Goal: Transaction & Acquisition: Subscribe to service/newsletter

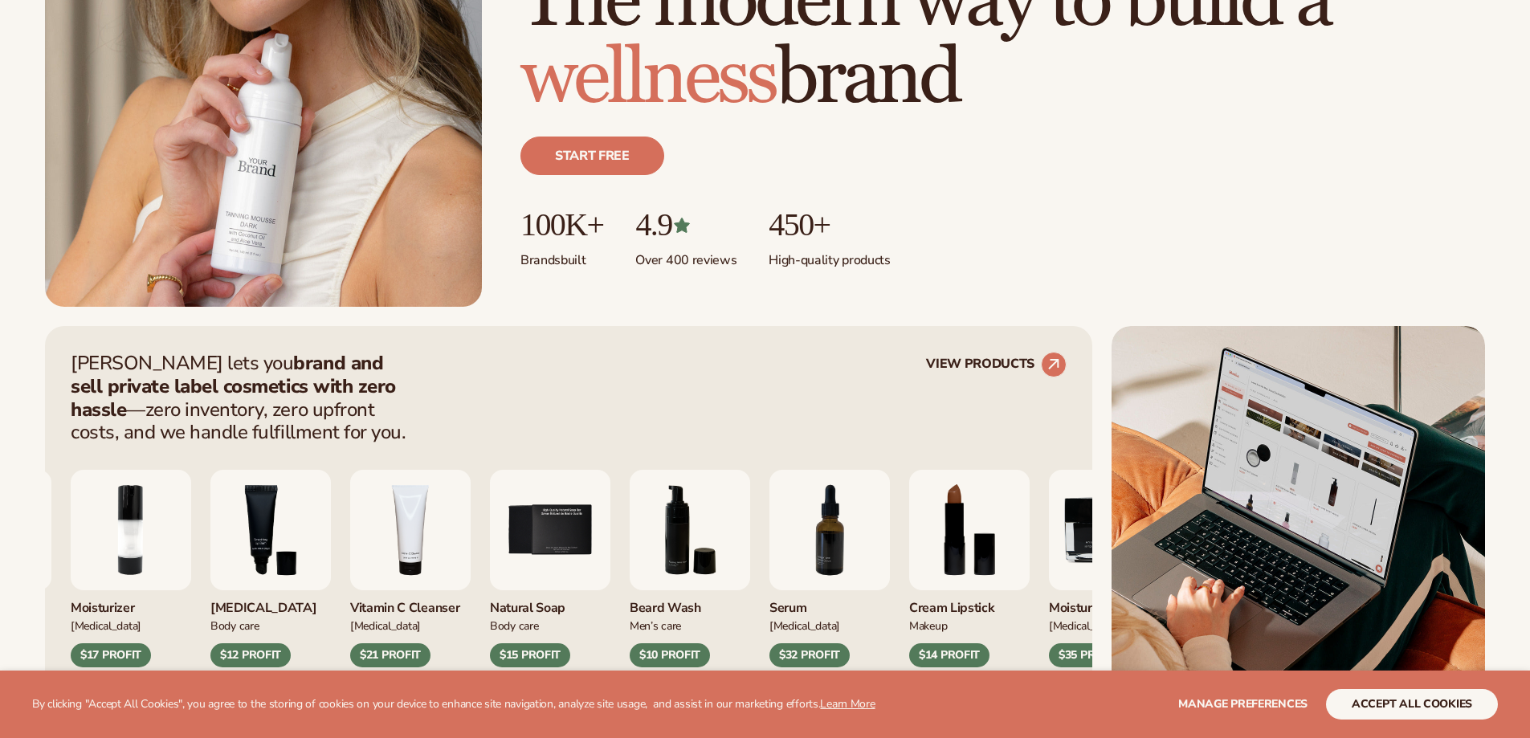
scroll to position [562, 0]
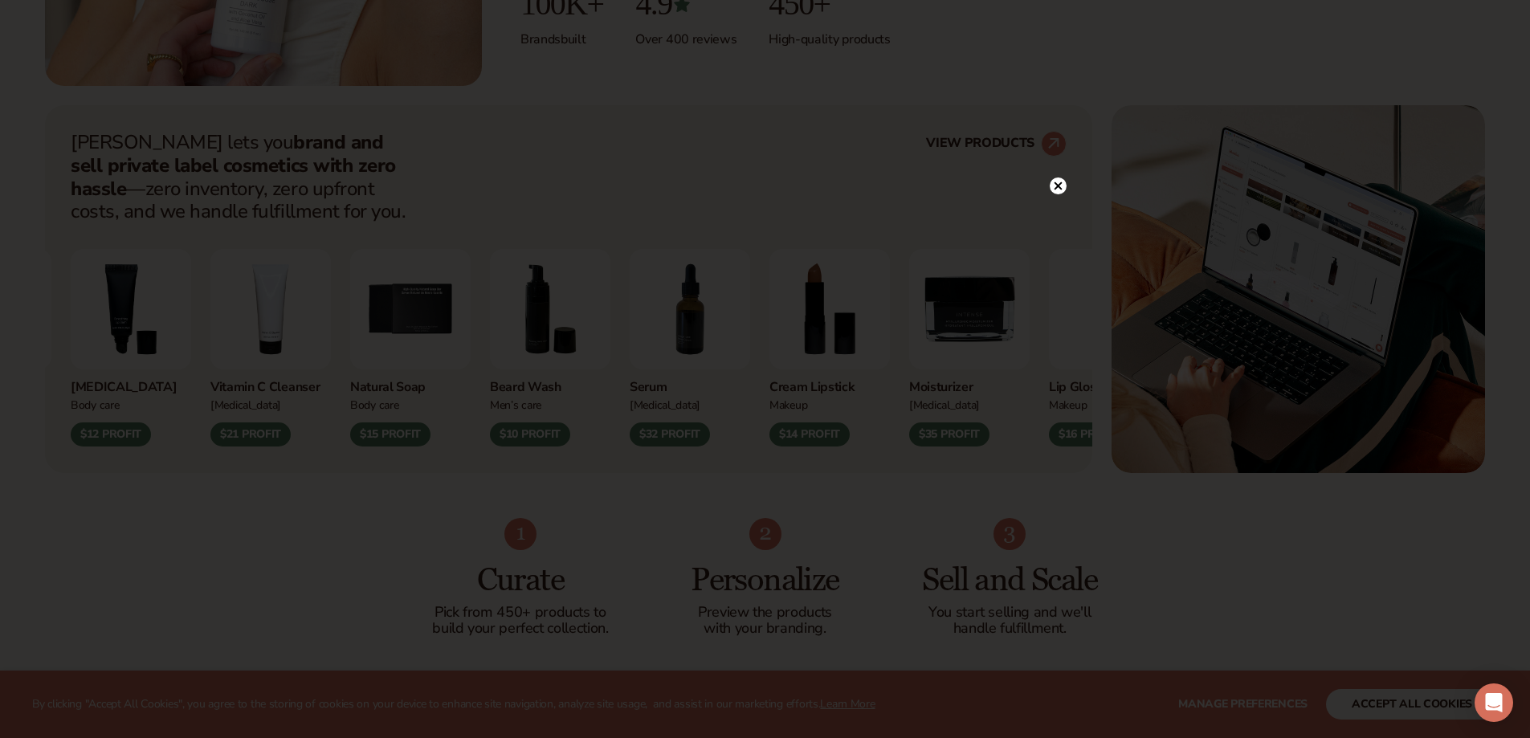
click at [1060, 186] on circle at bounding box center [1058, 185] width 17 height 17
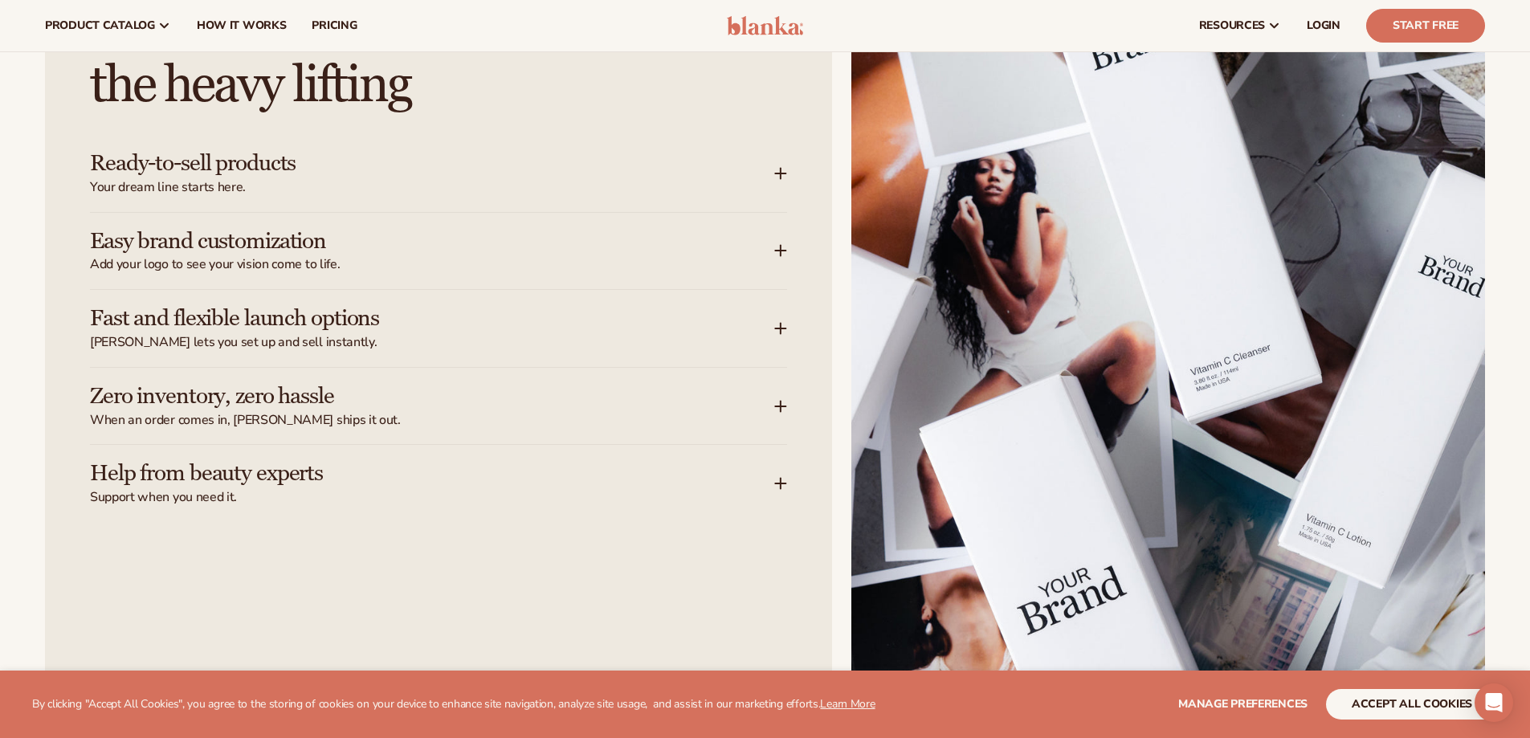
scroll to position [2008, 0]
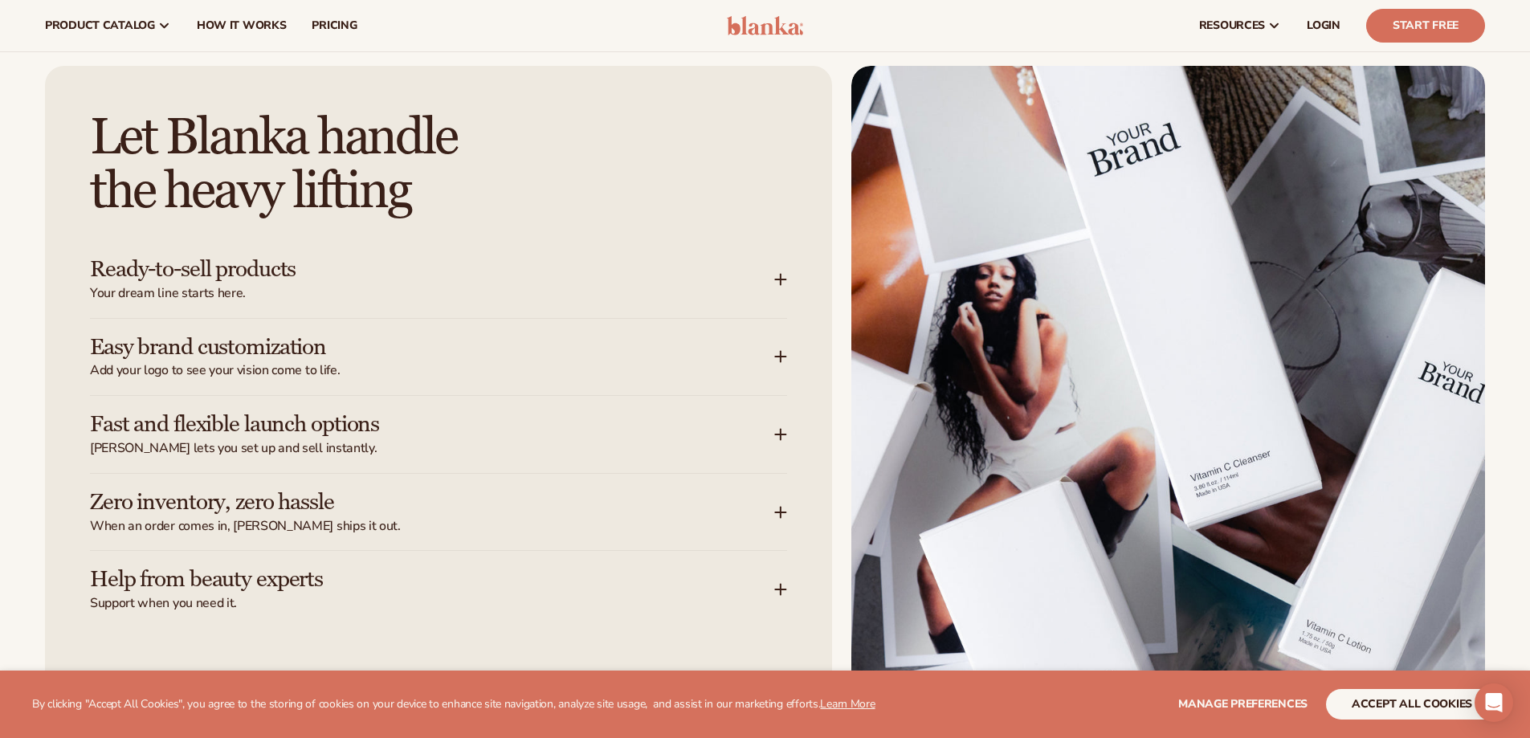
click at [781, 354] on icon at bounding box center [781, 357] width 0 height 10
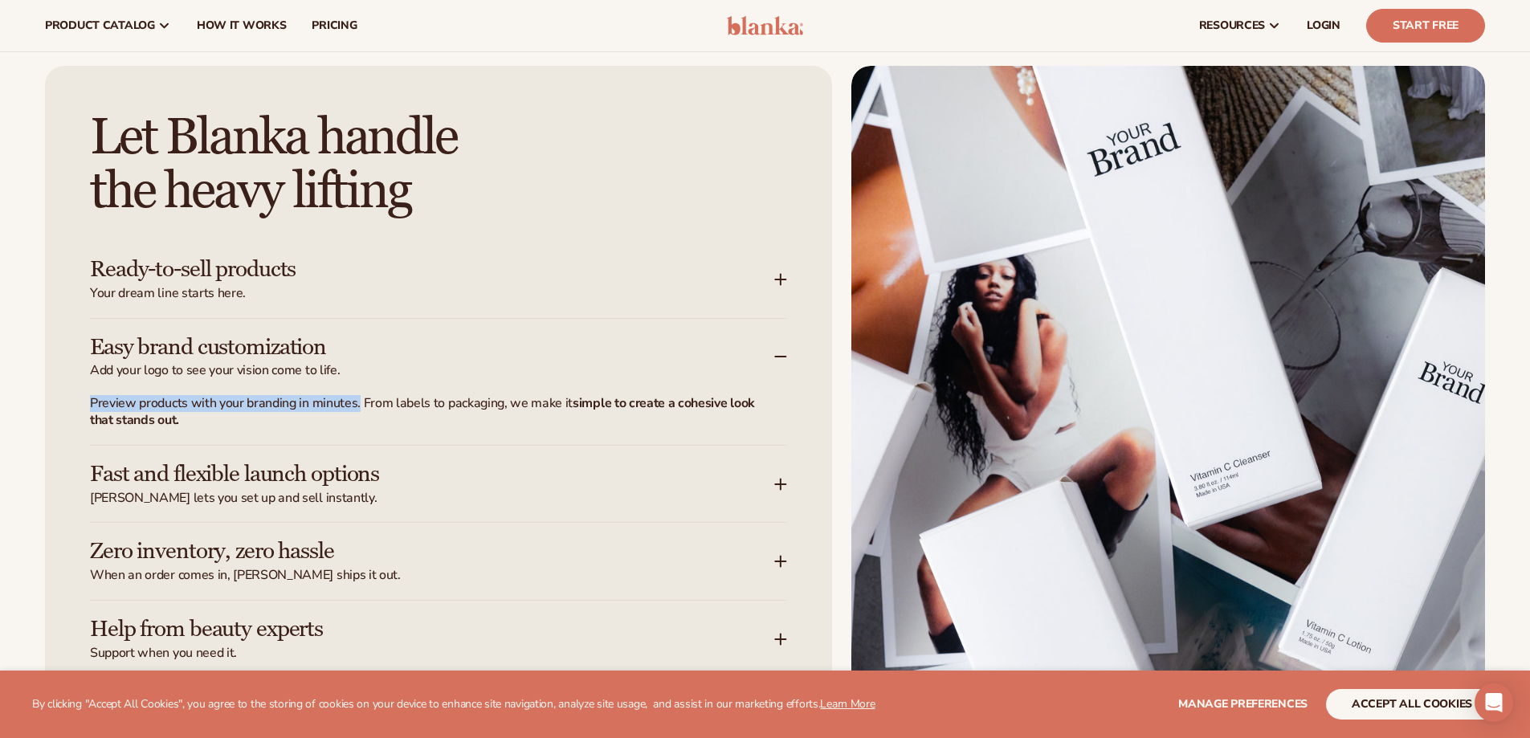
drag, startPoint x: 90, startPoint y: 402, endPoint x: 354, endPoint y: 410, distance: 264.3
click at [355, 409] on p "Preview products with your branding in minutes. From labels to packaging, we ma…" at bounding box center [429, 412] width 678 height 34
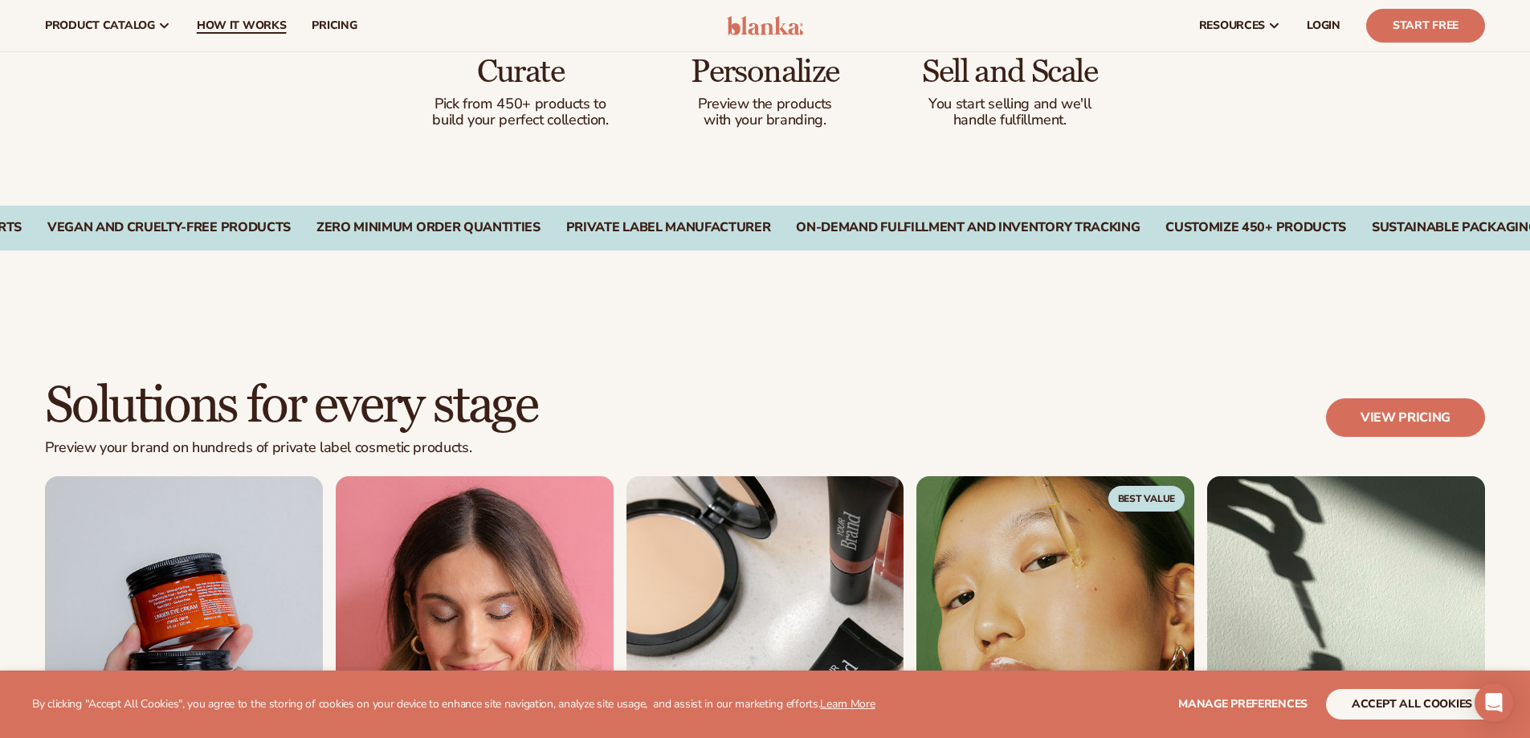
scroll to position [964, 0]
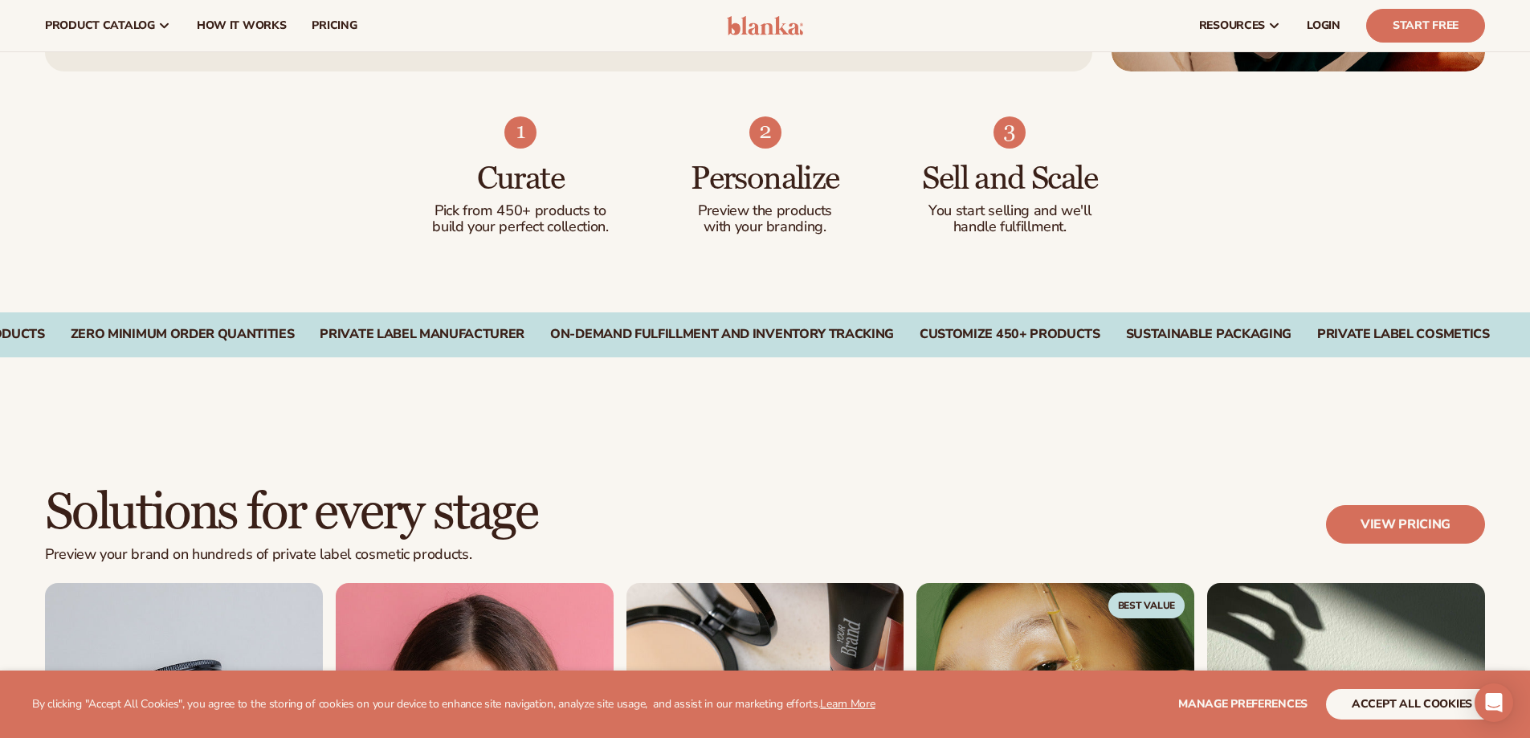
click at [759, 133] on img at bounding box center [765, 132] width 32 height 32
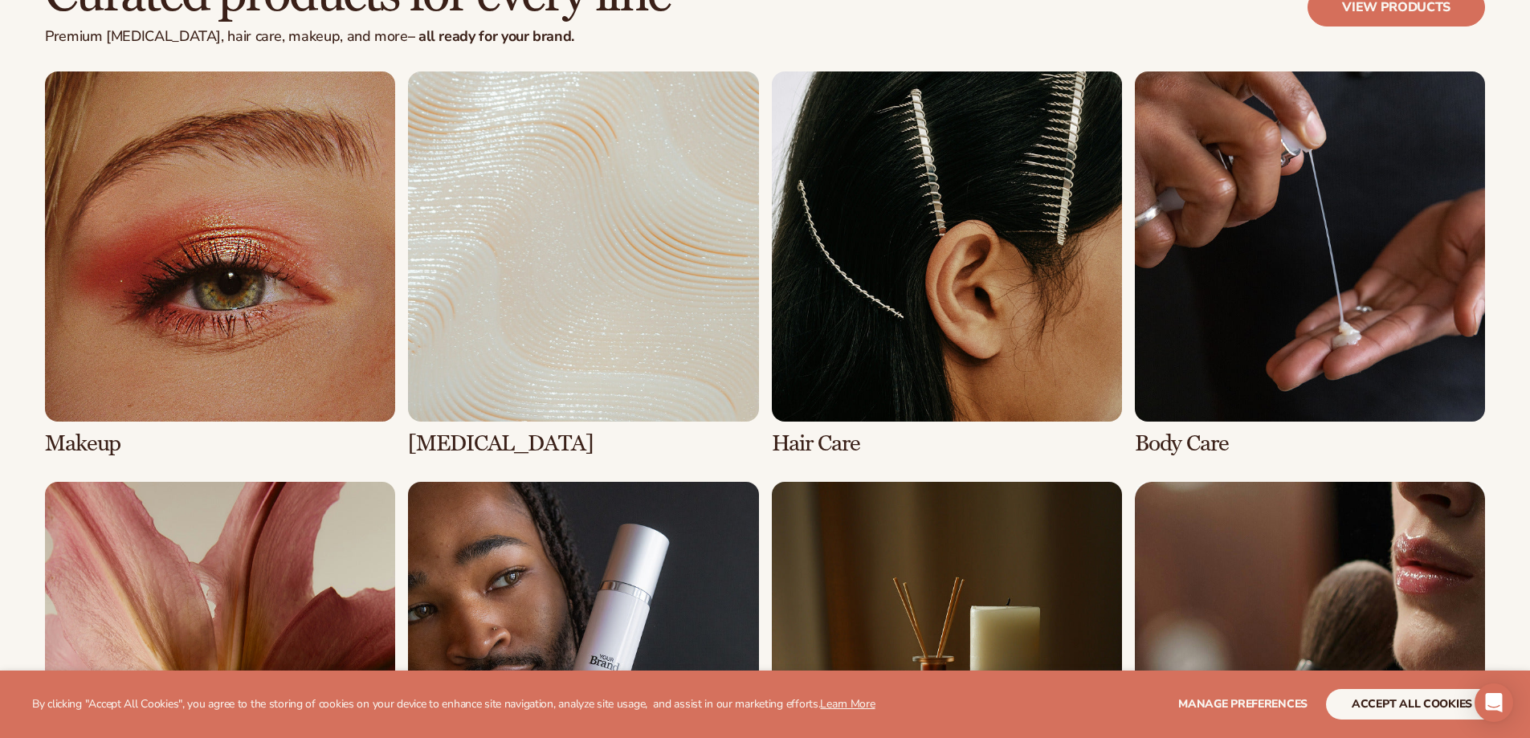
scroll to position [3453, 0]
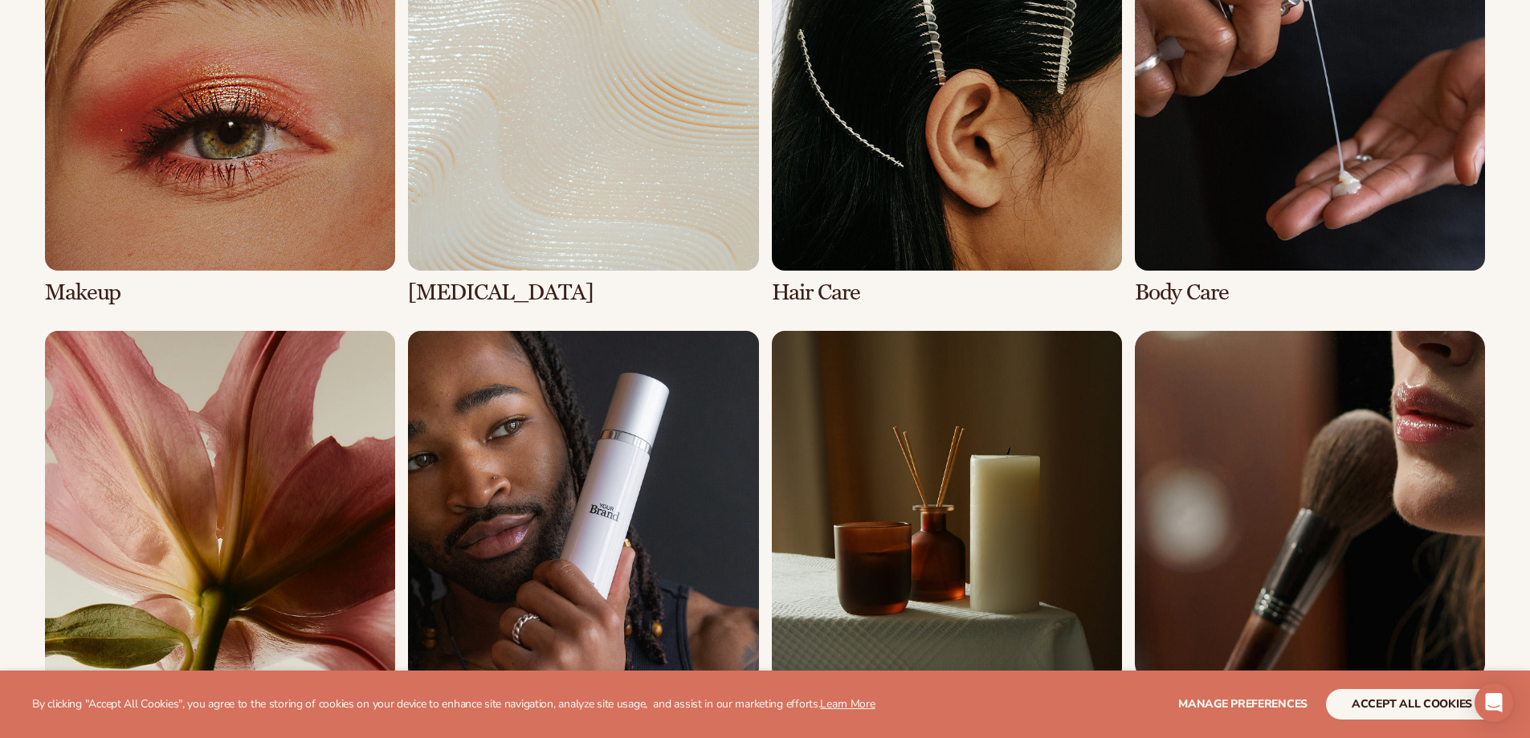
click at [582, 177] on link "2 / 8" at bounding box center [583, 113] width 350 height 385
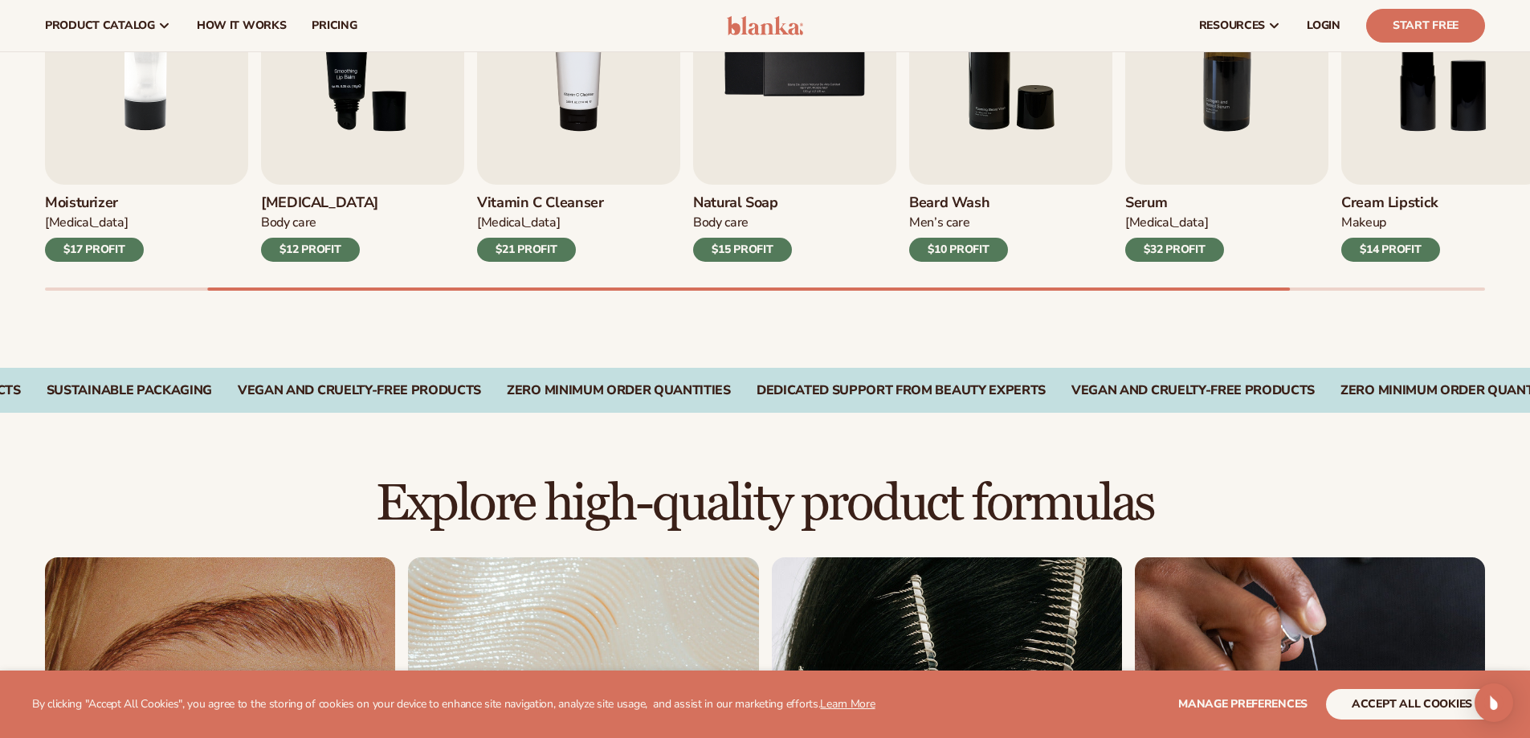
scroll to position [562, 0]
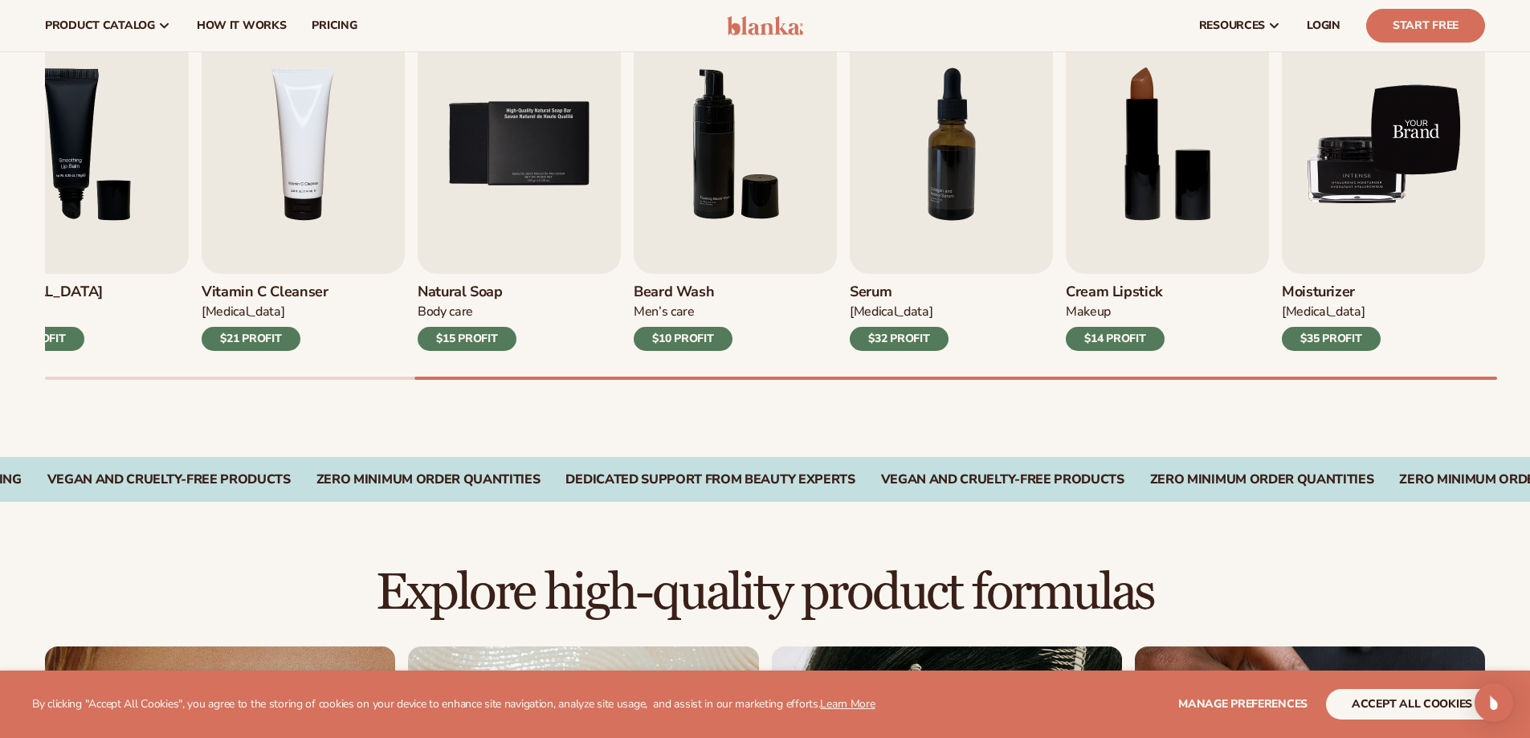
click at [1400, 146] on img "9 / 9" at bounding box center [1383, 143] width 203 height 259
click at [1318, 137] on img "9 / 9" at bounding box center [1383, 143] width 203 height 259
click at [1339, 187] on img "9 / 9" at bounding box center [1383, 143] width 203 height 259
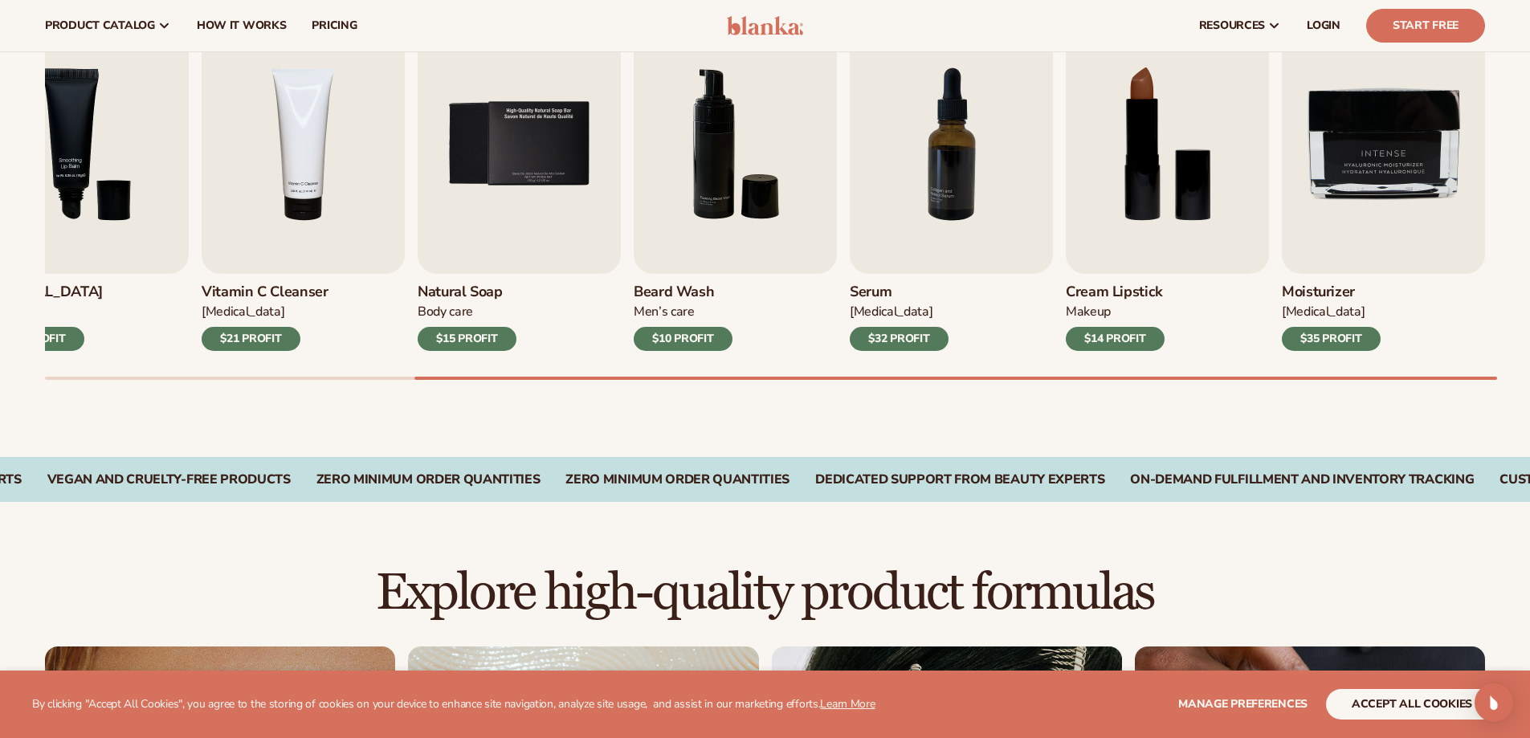
click at [1348, 337] on div "$35 PROFIT" at bounding box center [1331, 339] width 99 height 24
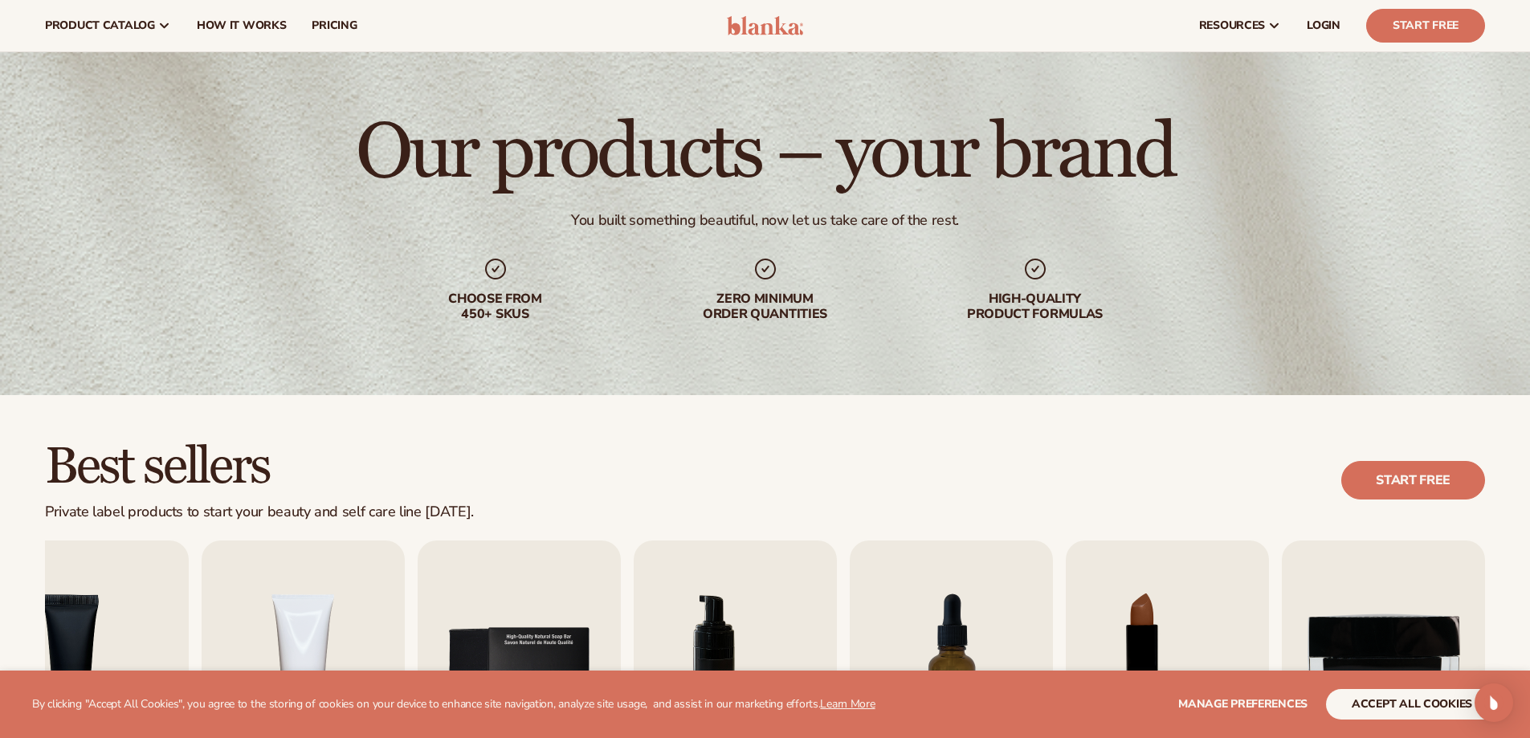
scroll to position [0, 0]
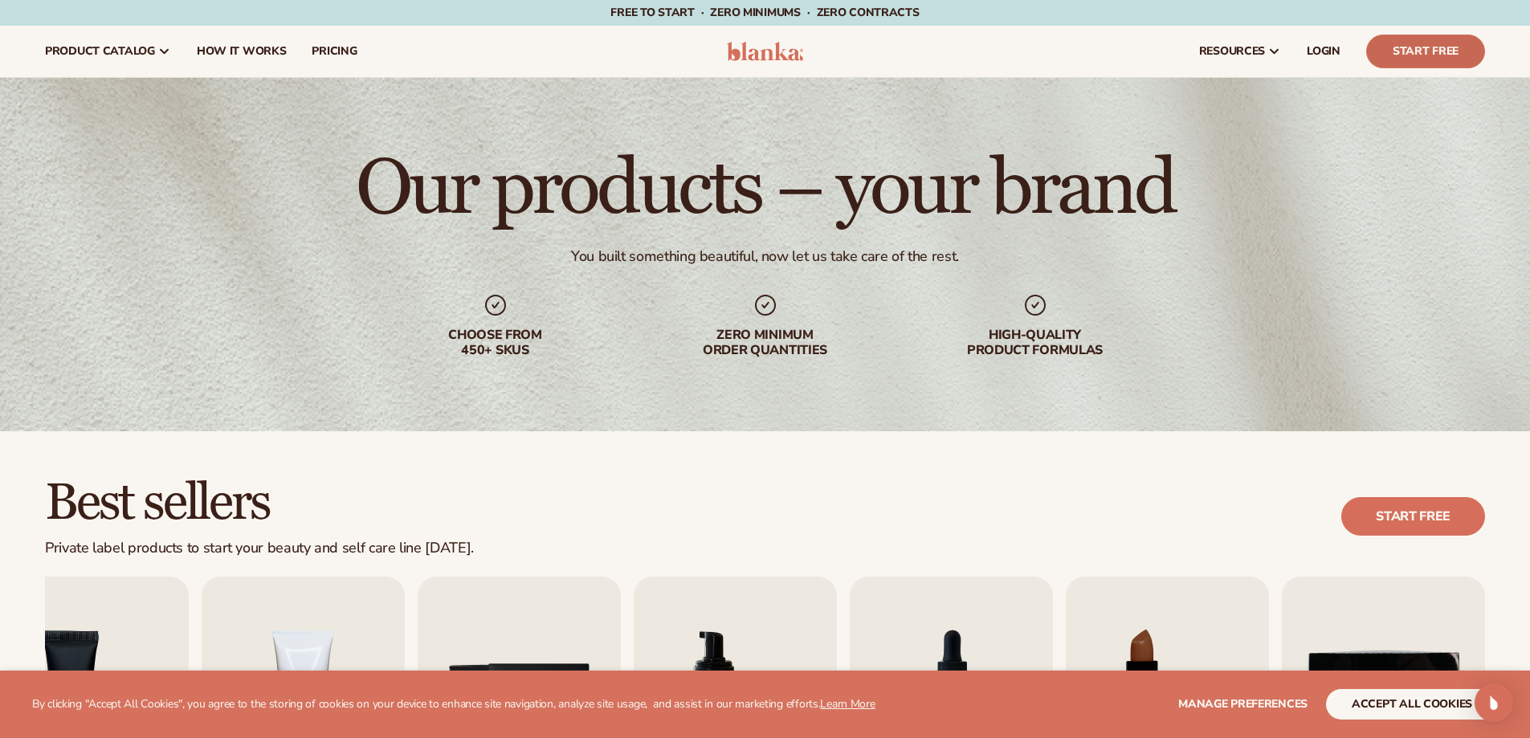
click at [1420, 48] on link "Start Free" at bounding box center [1425, 52] width 119 height 34
